Goal: Task Accomplishment & Management: Use online tool/utility

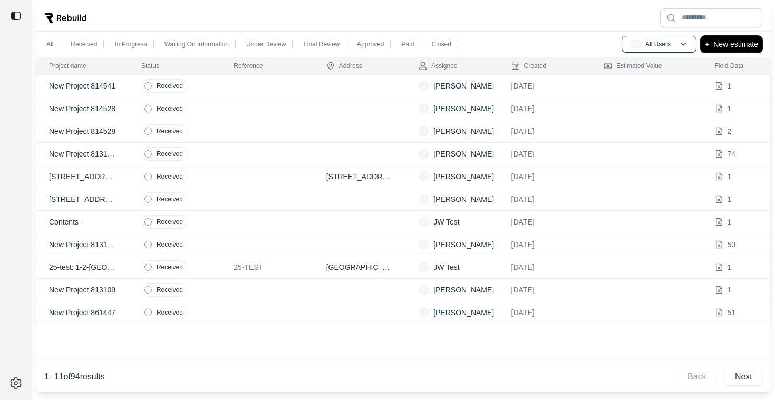
click at [743, 45] on p "New estimate" at bounding box center [736, 44] width 45 height 13
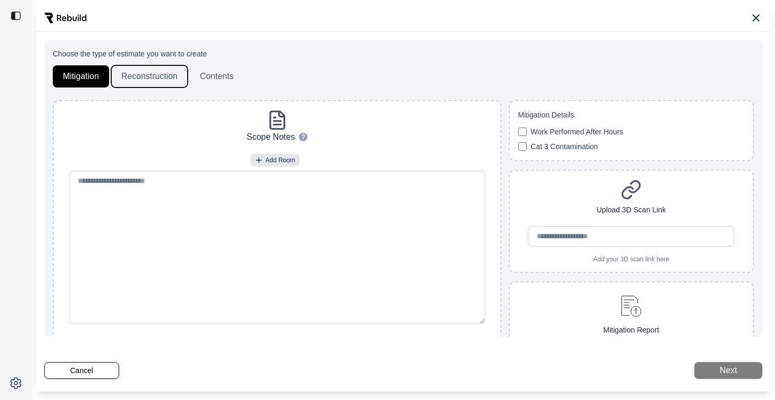
click at [157, 76] on button "Reconstruction" at bounding box center [149, 76] width 76 height 22
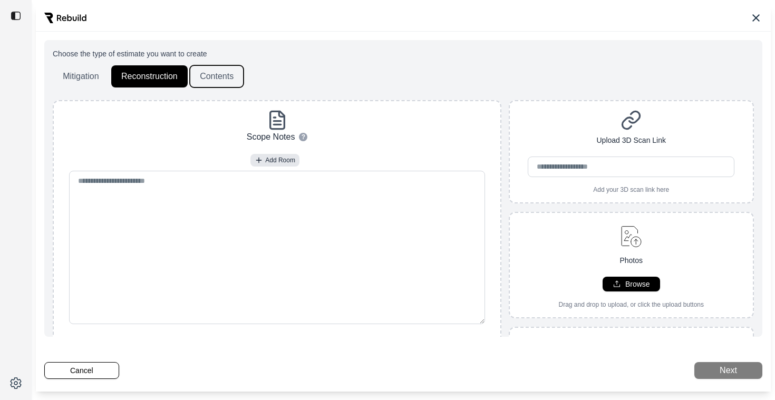
click at [195, 75] on button "Contents" at bounding box center [217, 76] width 54 height 22
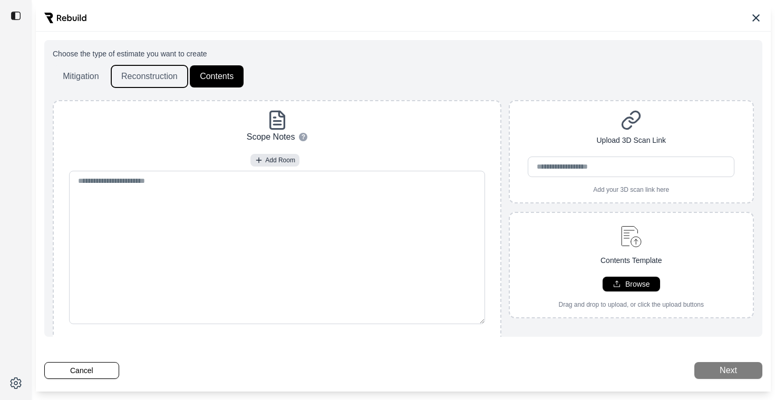
click at [130, 77] on button "Reconstruction" at bounding box center [149, 76] width 76 height 22
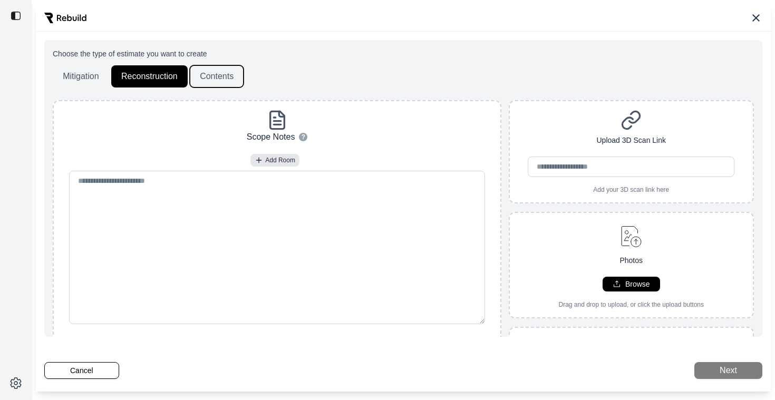
click at [210, 75] on button "Contents" at bounding box center [217, 76] width 54 height 22
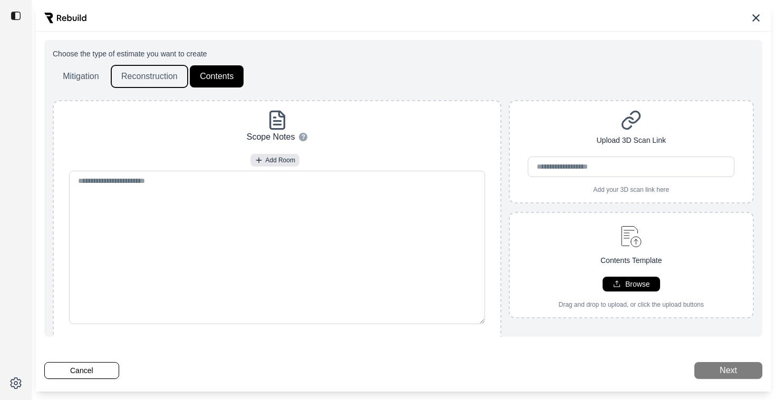
click at [147, 71] on button "Reconstruction" at bounding box center [149, 76] width 76 height 22
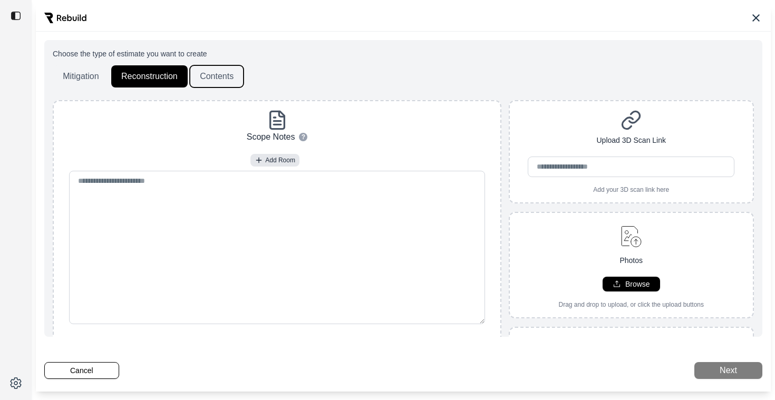
click at [206, 71] on button "Contents" at bounding box center [217, 76] width 54 height 22
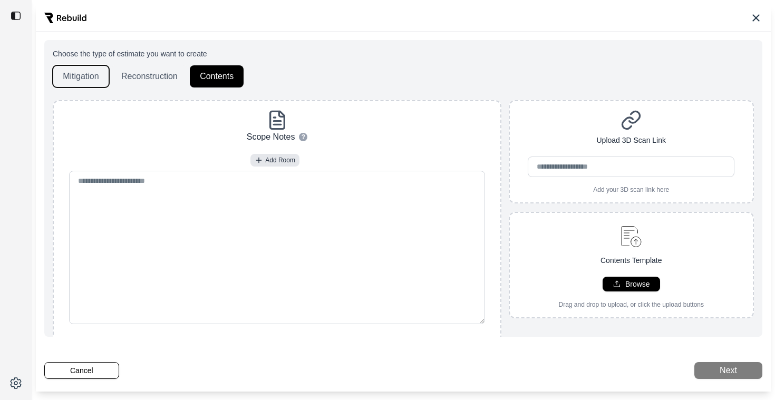
click at [87, 75] on button "Mitigation" at bounding box center [81, 76] width 56 height 22
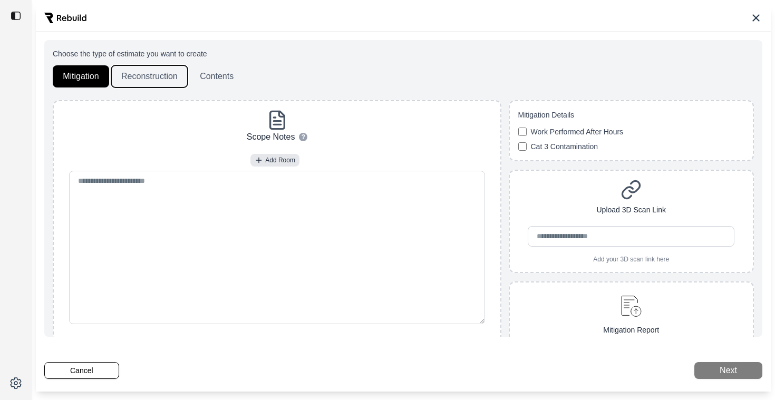
click at [163, 76] on button "Reconstruction" at bounding box center [149, 76] width 76 height 22
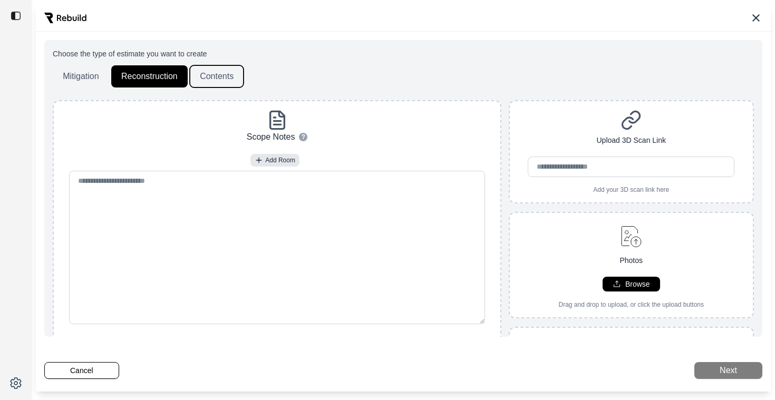
click at [204, 76] on button "Contents" at bounding box center [217, 76] width 54 height 22
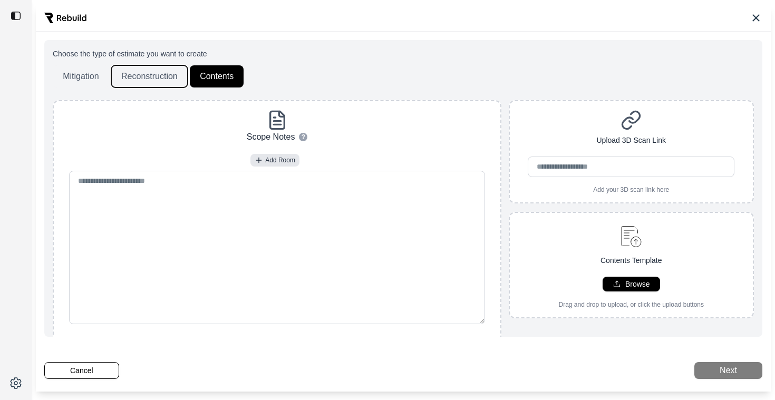
click at [139, 73] on button "Reconstruction" at bounding box center [149, 76] width 76 height 22
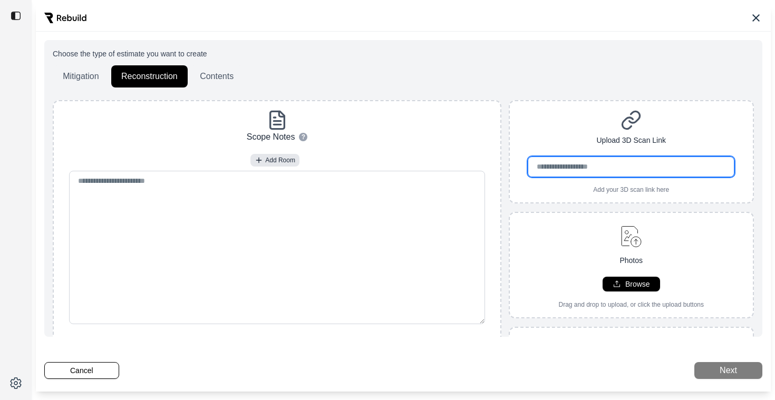
click at [628, 166] on input "url" at bounding box center [631, 167] width 207 height 21
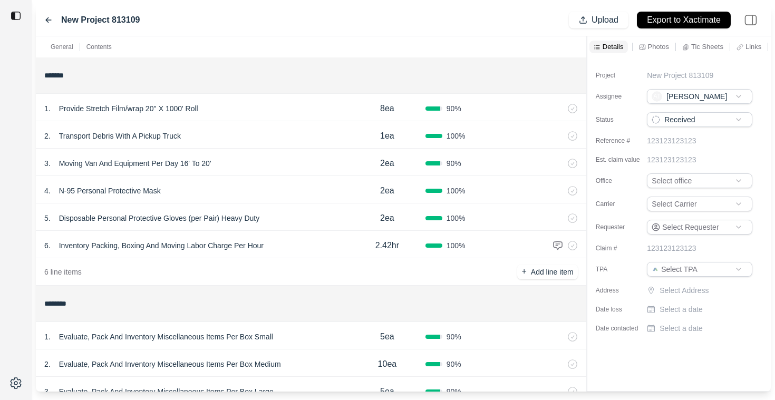
click at [253, 113] on div "1 . Provide Stretch Film/wrap 20'' X 1000' Roll" at bounding box center [196, 108] width 305 height 15
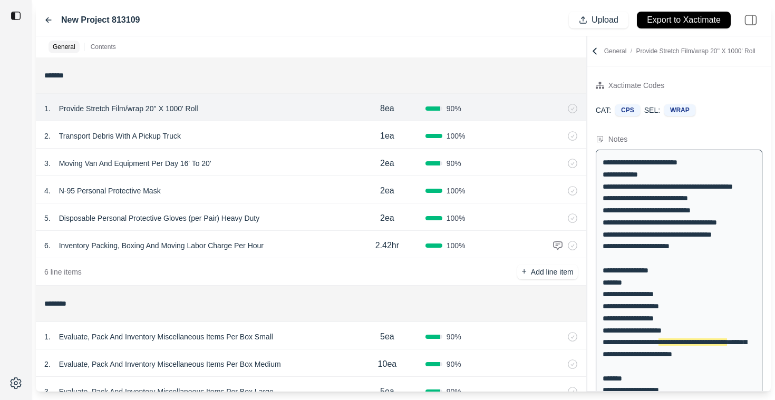
click at [226, 136] on div "2 . Transport Debris With A Pickup Truck" at bounding box center [196, 136] width 305 height 15
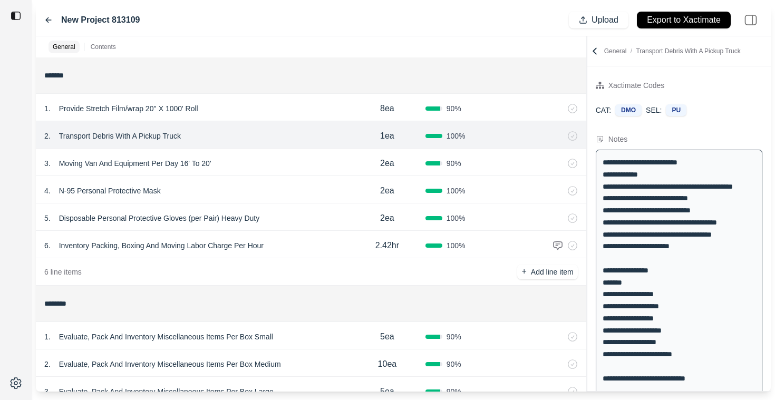
click at [250, 174] on div "3 . Moving Van And Equipment Per Day 16' To 20' 2ea 90 %" at bounding box center [311, 162] width 551 height 27
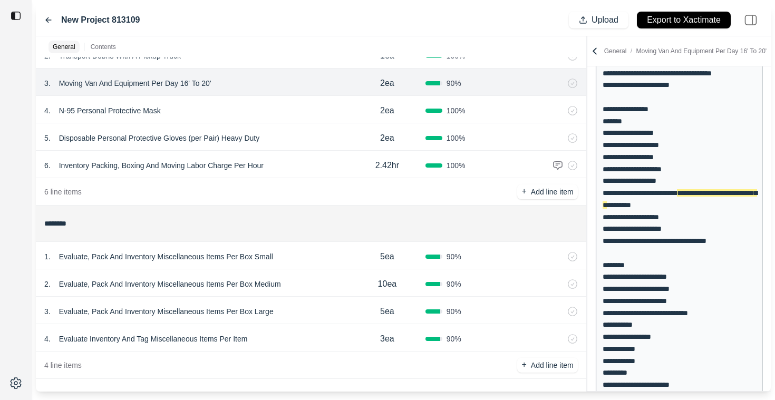
scroll to position [84, 0]
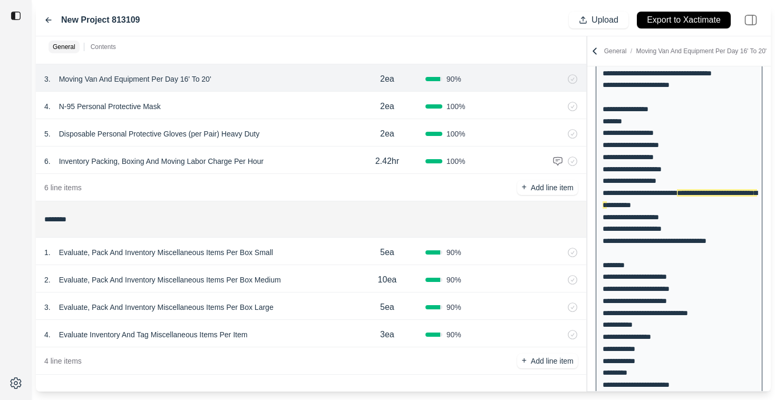
click at [310, 262] on div "1 . Evaluate, Pack And Inventory Miscellaneous Items Per Box Small 5ea 90 %" at bounding box center [311, 251] width 551 height 27
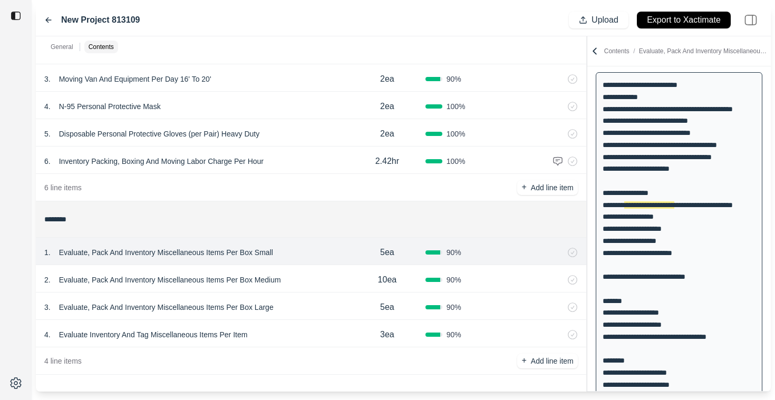
click at [315, 284] on div "2 . Evaluate, Pack And Inventory Miscellaneous Items Per Box Medium" at bounding box center [196, 280] width 305 height 15
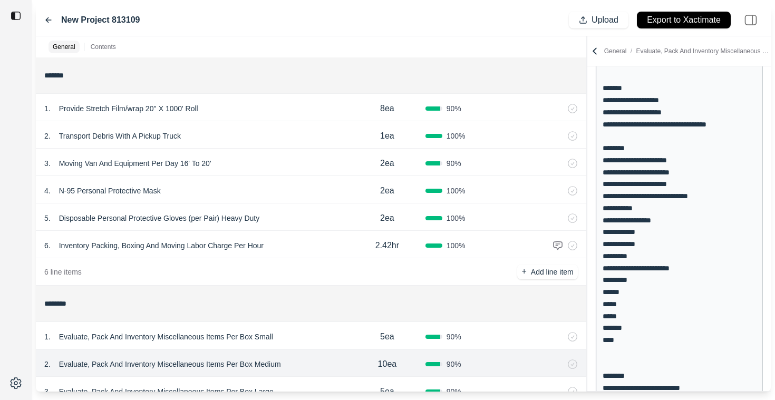
scroll to position [399, 0]
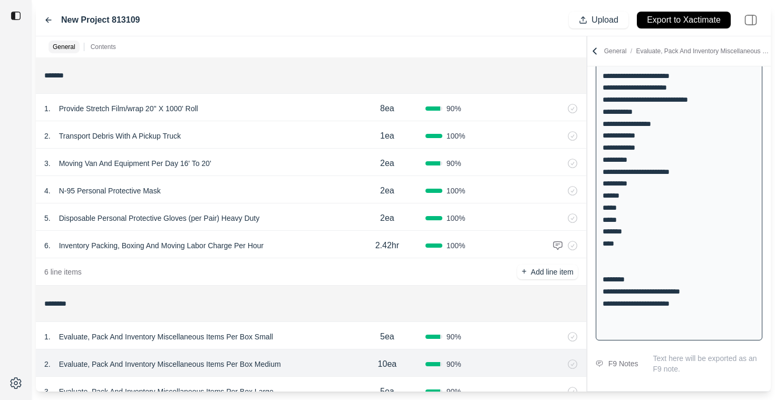
click at [295, 333] on div "1 . Evaluate, Pack And Inventory Miscellaneous Items Per Box Small" at bounding box center [196, 337] width 305 height 15
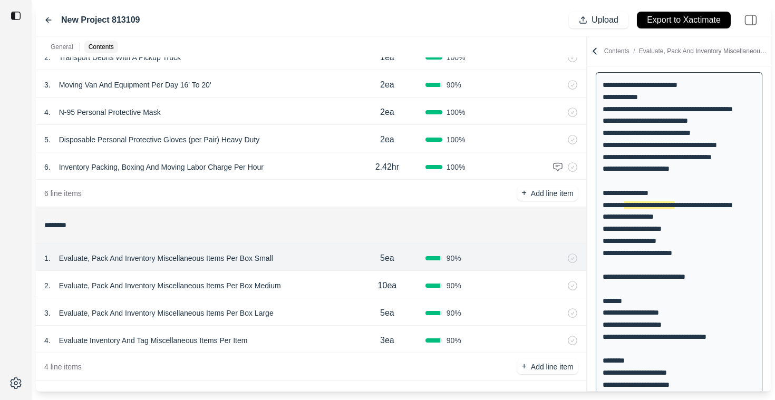
scroll to position [79, 0]
click at [293, 323] on div "3 . Evaluate, Pack And Inventory Miscellaneous Items Per Box Large 5ea 90 %" at bounding box center [311, 312] width 551 height 27
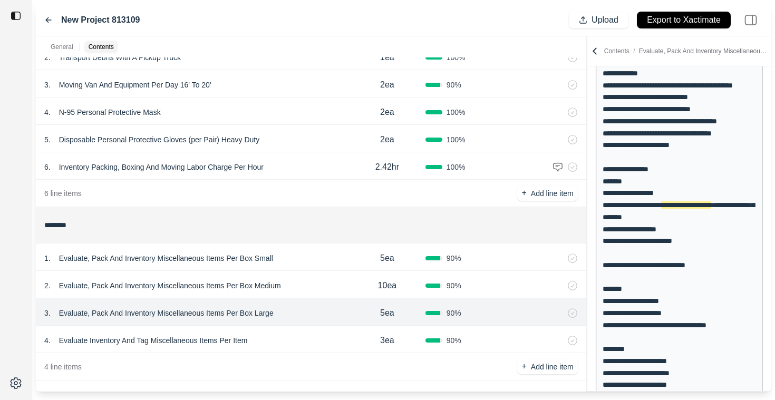
scroll to position [399, 0]
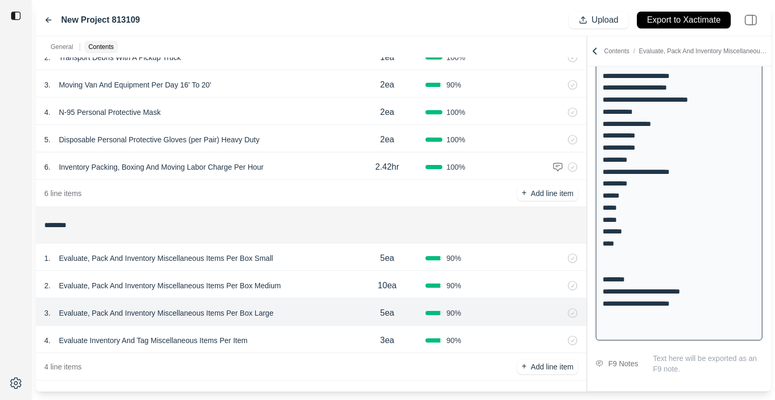
click at [276, 348] on div "4 . Evaluate Inventory And Tag Miscellaneous Items Per Item" at bounding box center [196, 340] width 305 height 15
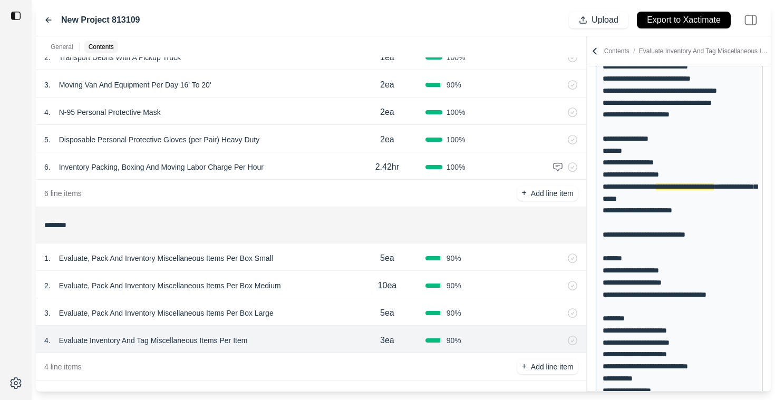
scroll to position [113, 0]
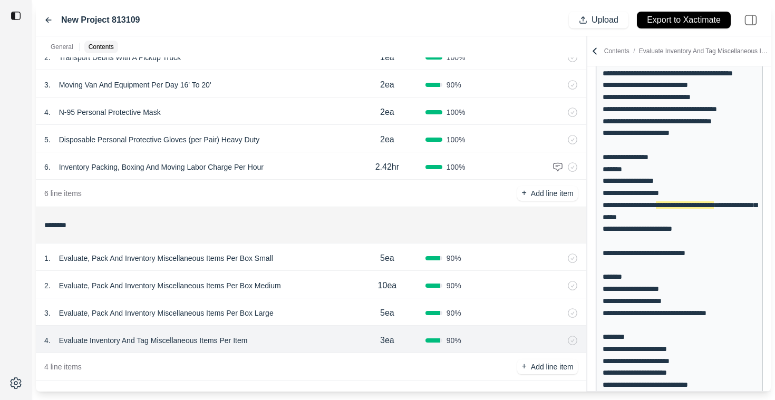
click at [313, 160] on div "6 . Inventory Packing, Boxing And Moving Labor Charge Per Hour" at bounding box center [196, 167] width 305 height 15
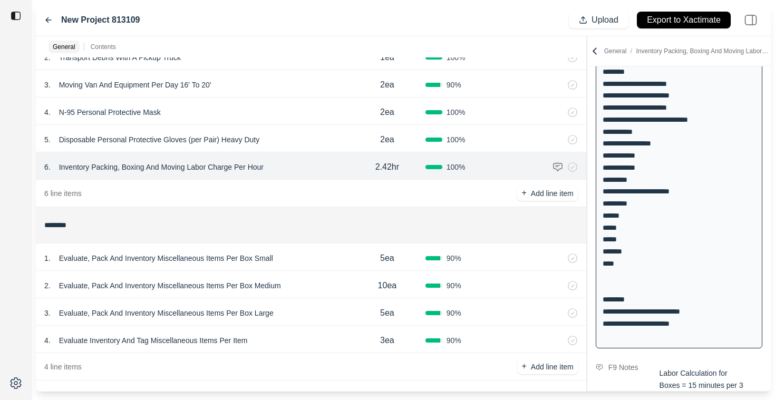
scroll to position [0, 0]
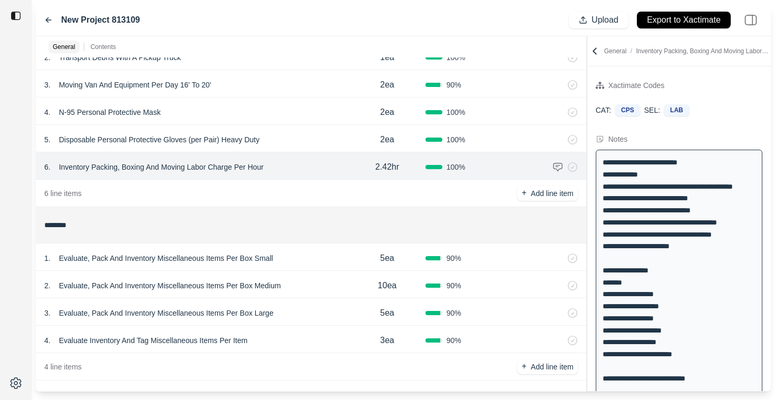
click at [596, 52] on icon at bounding box center [595, 51] width 11 height 11
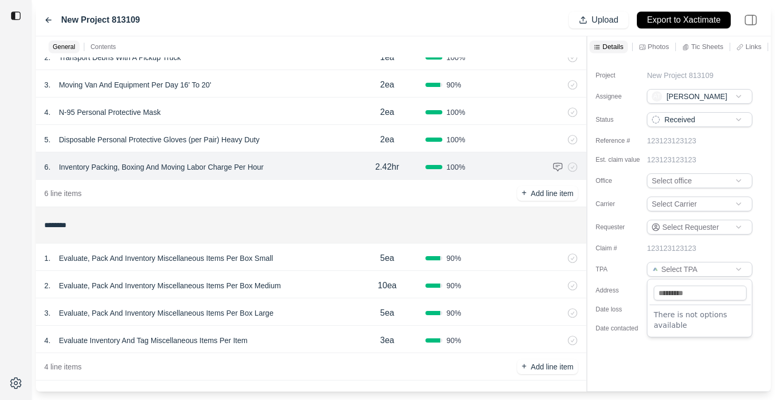
click at [667, 272] on html "New Project 813109 Upload Export to Xactimate General Contents ******* 1 . Prov…" at bounding box center [387, 200] width 775 height 400
click at [697, 204] on html "New Project 813109 Upload Export to Xactimate General Contents ******* 1 . Prov…" at bounding box center [387, 200] width 775 height 400
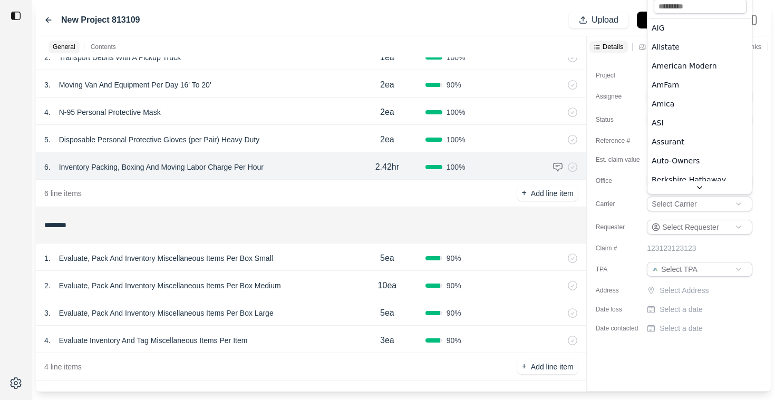
click at [714, 203] on html "New Project 813109 Upload Export to Xactimate General Contents ******* 1 . Prov…" at bounding box center [387, 200] width 775 height 400
click at [763, 181] on html "New Project 813109 Upload Export to Xactimate General Contents ******* 1 . Prov…" at bounding box center [387, 200] width 775 height 400
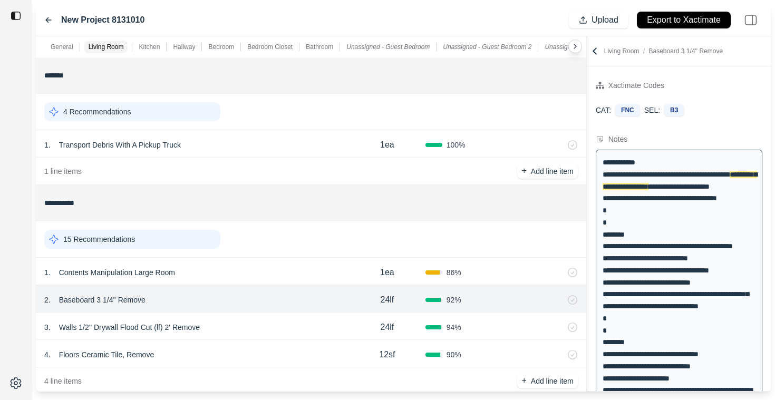
click at [224, 154] on div "1 . Transport Debris With A Pickup Truck 1ea 100 %" at bounding box center [311, 143] width 551 height 27
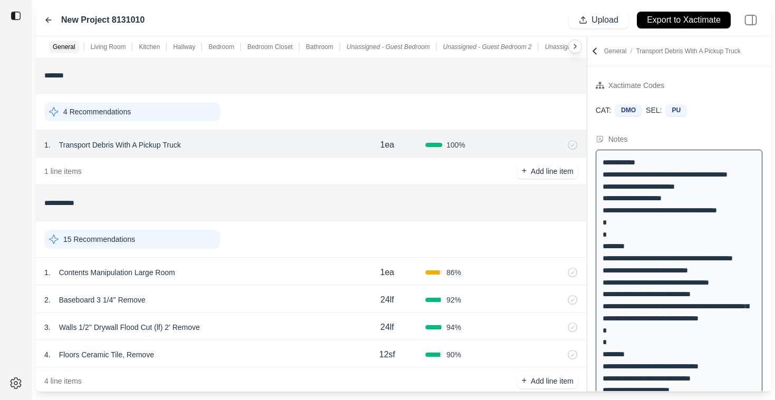
click at [213, 273] on div "1 . Contents Manipulation Large Room" at bounding box center [196, 272] width 305 height 15
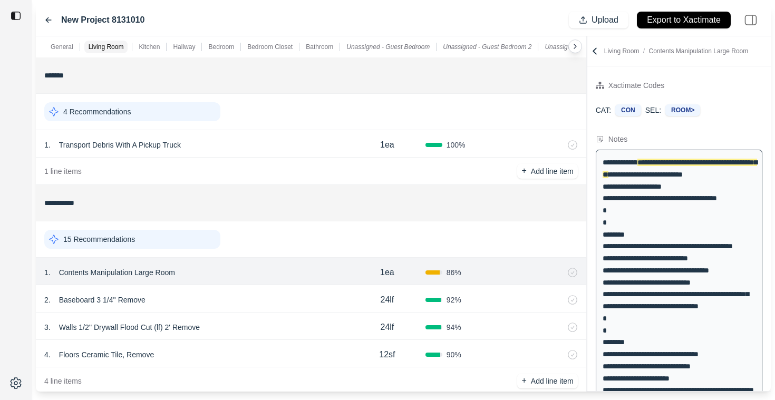
click at [142, 245] on div "15 Recommendations" at bounding box center [132, 239] width 176 height 19
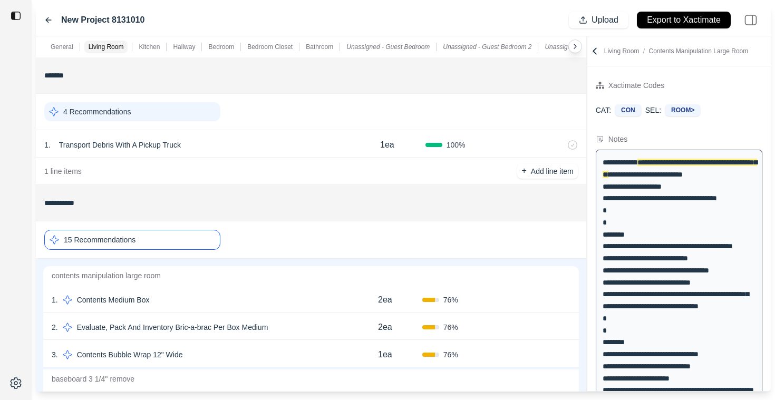
click at [205, 305] on div "1 . Contents Medium Box" at bounding box center [200, 300] width 296 height 15
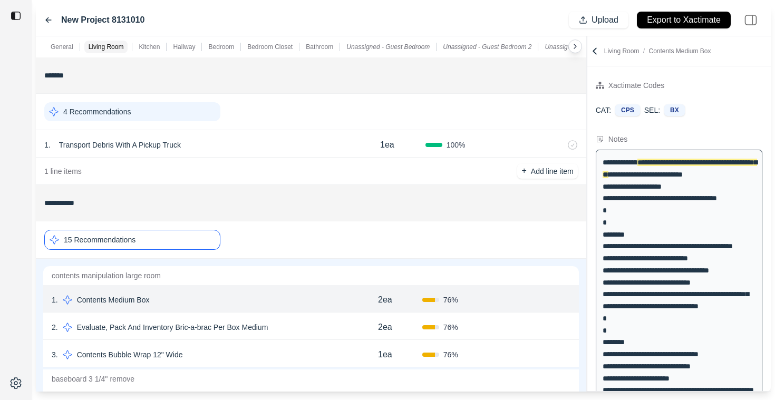
click at [170, 242] on div "15 Recommendations" at bounding box center [132, 240] width 176 height 20
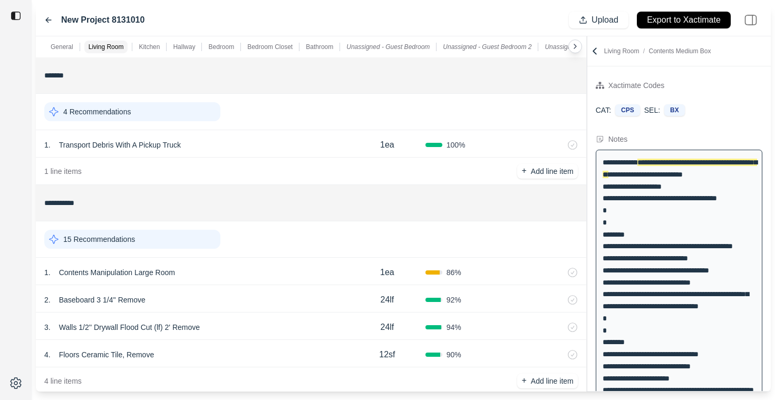
scroll to position [56, 0]
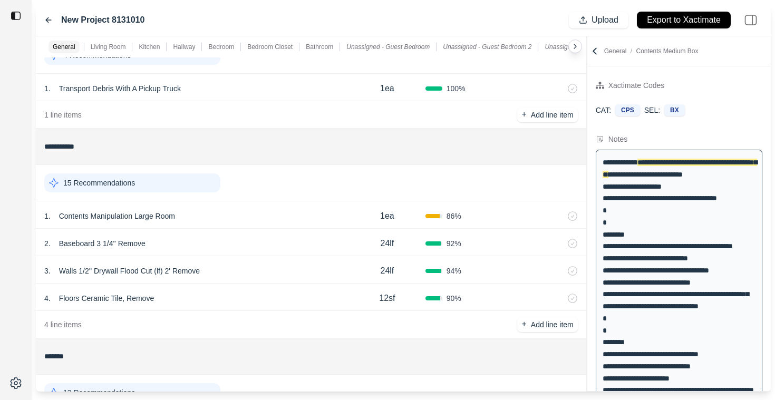
click at [229, 215] on div "1 . Contents Manipulation Large Room" at bounding box center [196, 216] width 305 height 15
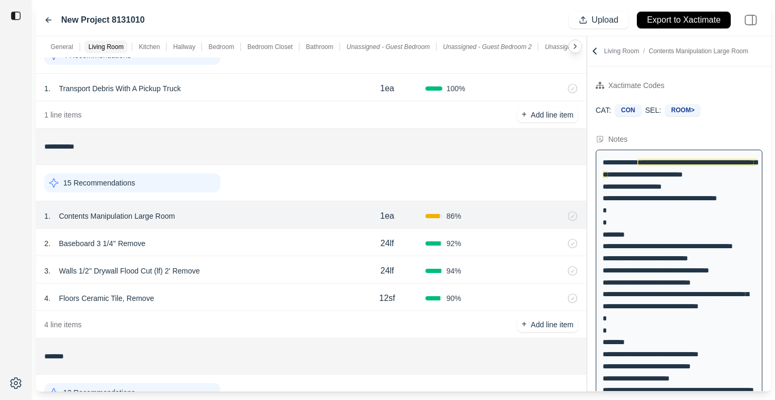
click at [148, 183] on div "15 Recommendations" at bounding box center [132, 183] width 176 height 19
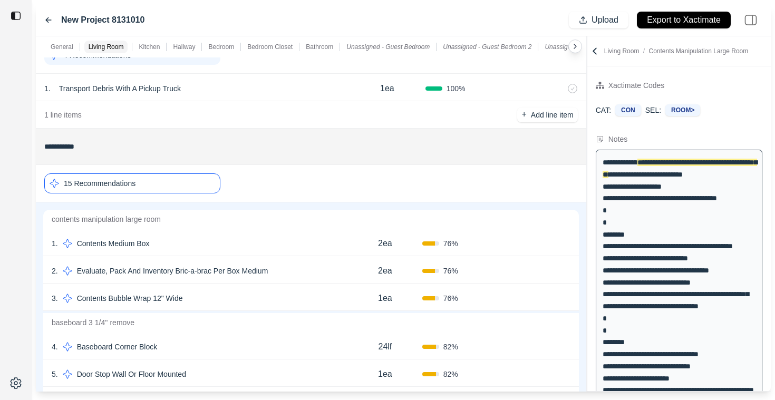
click at [187, 241] on div "1 . Contents Medium Box" at bounding box center [200, 243] width 296 height 15
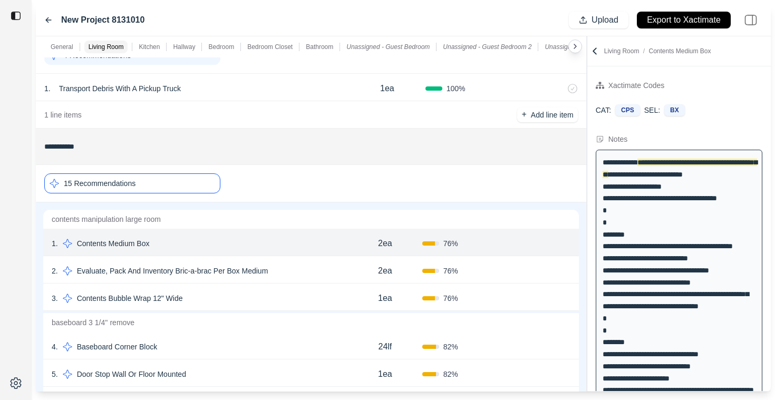
click at [227, 338] on div "4 . Baseboard Corner Block 24lf 82 % Confirm" at bounding box center [311, 345] width 536 height 27
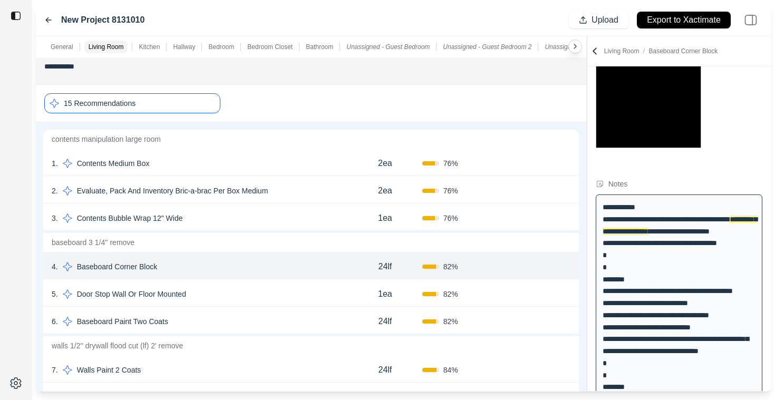
scroll to position [105, 0]
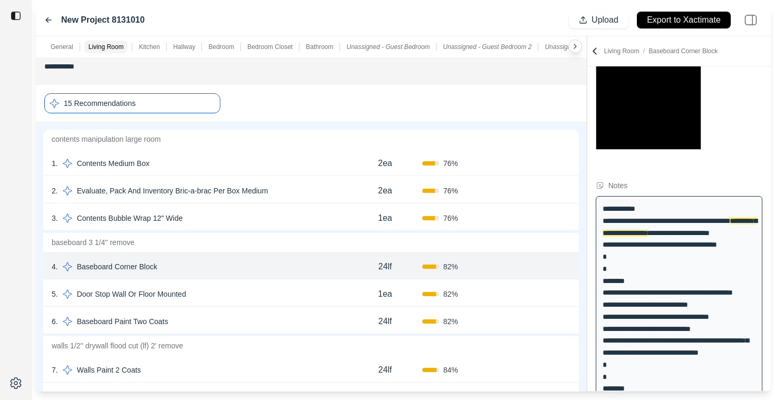
click at [271, 290] on div "5 . Door Stop Wall Or Floor Mounted" at bounding box center [200, 294] width 296 height 15
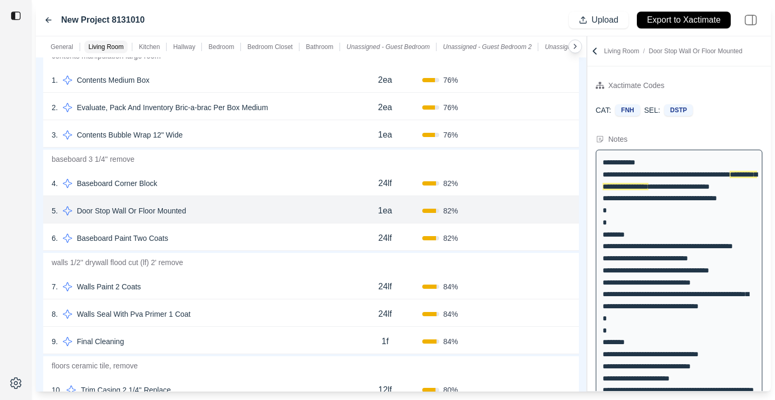
scroll to position [141, 0]
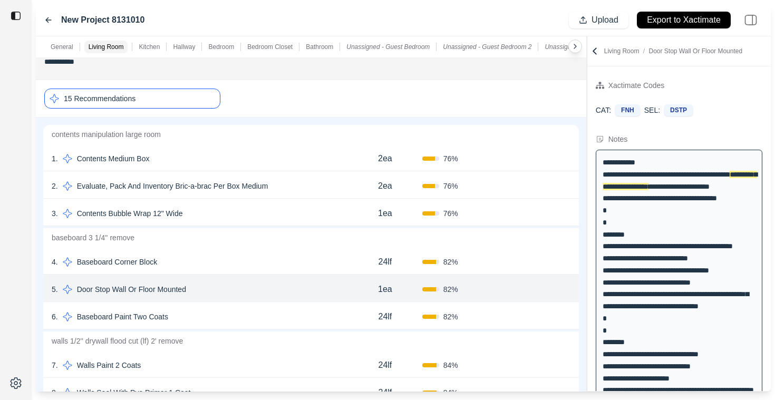
click at [182, 101] on div "15 Recommendations" at bounding box center [132, 99] width 176 height 20
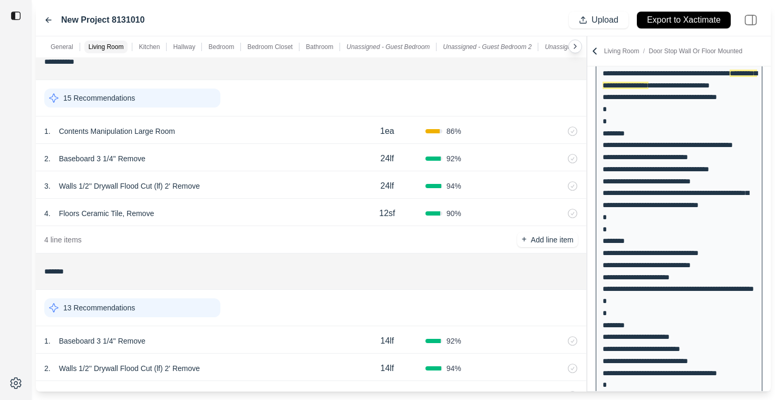
scroll to position [0, 0]
